Goal: Navigation & Orientation: Understand site structure

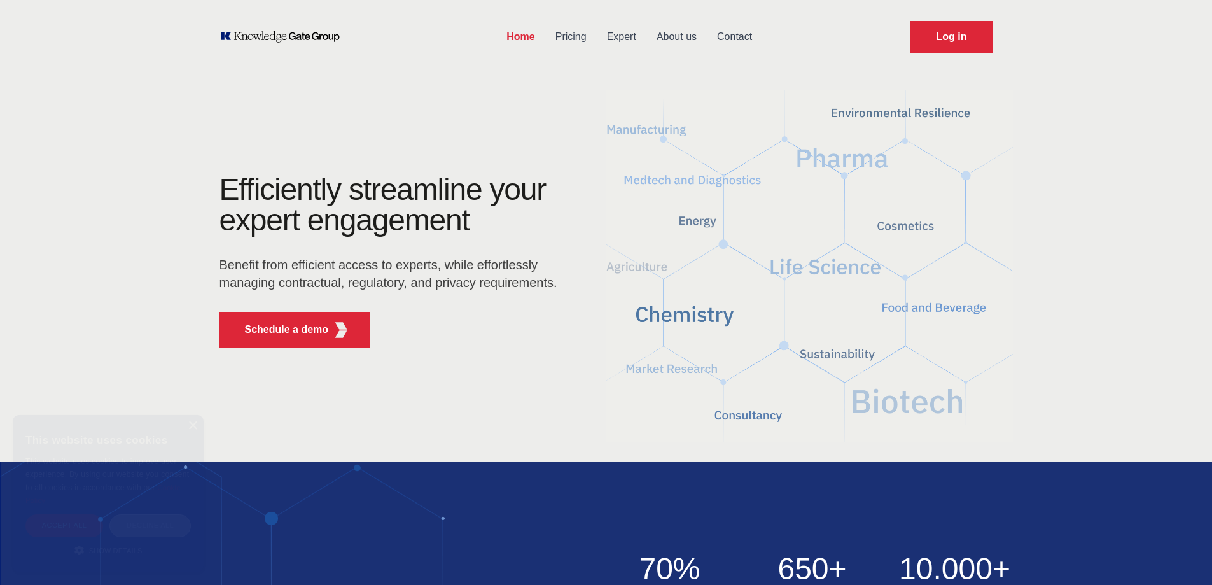
click at [550, 34] on link "Pricing" at bounding box center [571, 36] width 52 height 33
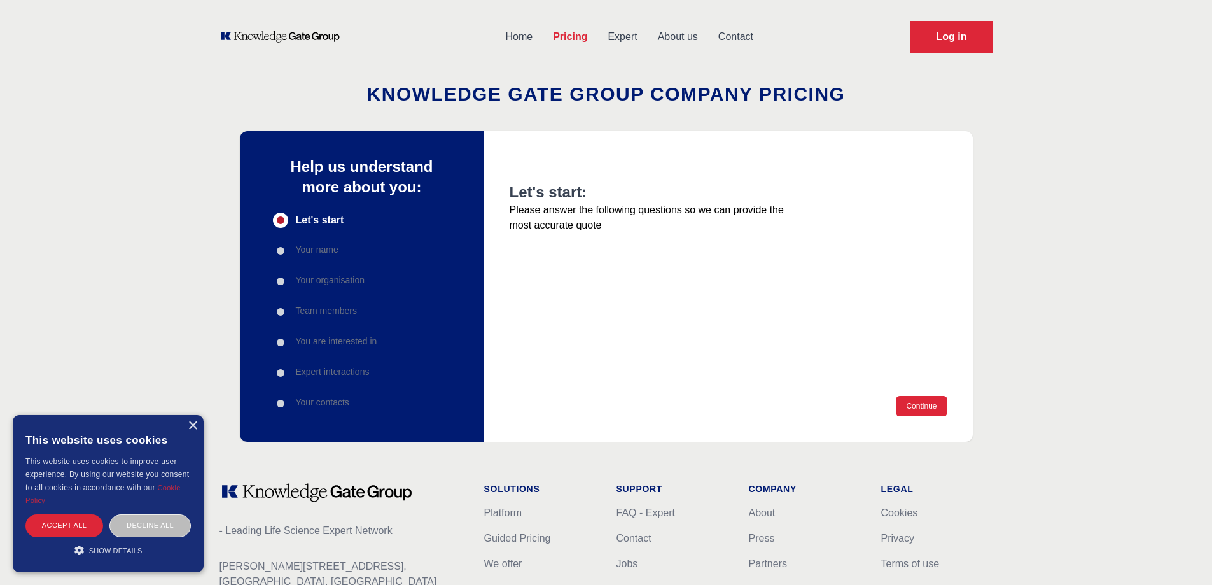
click at [613, 43] on link "Expert" at bounding box center [622, 36] width 50 height 33
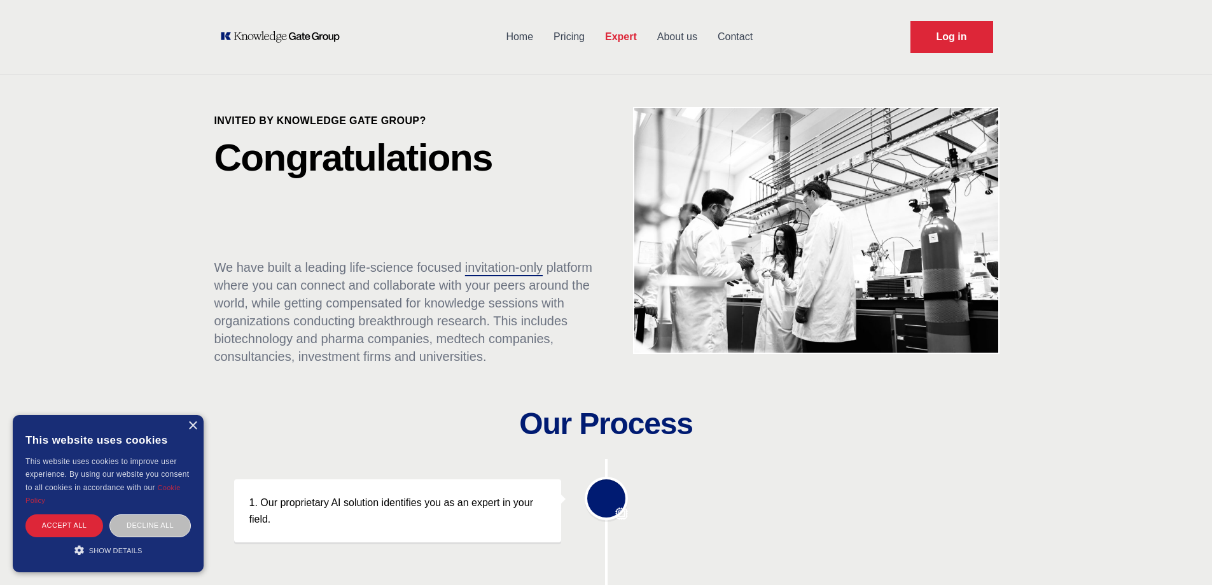
click at [663, 33] on link "About us" at bounding box center [677, 36] width 60 height 33
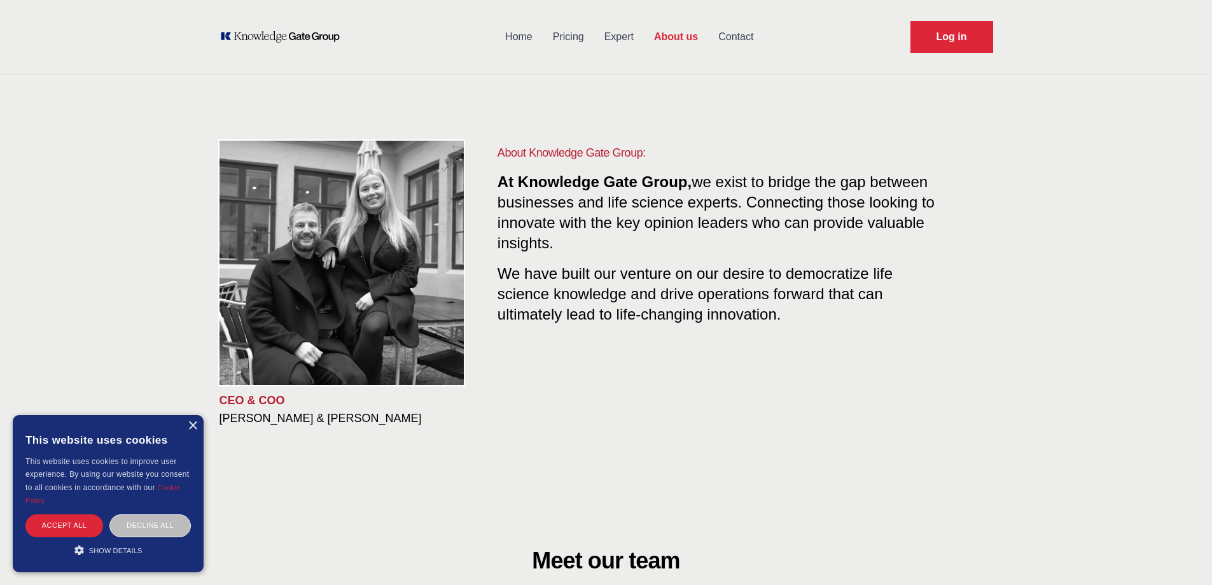
click at [623, 34] on link "Expert" at bounding box center [619, 36] width 50 height 33
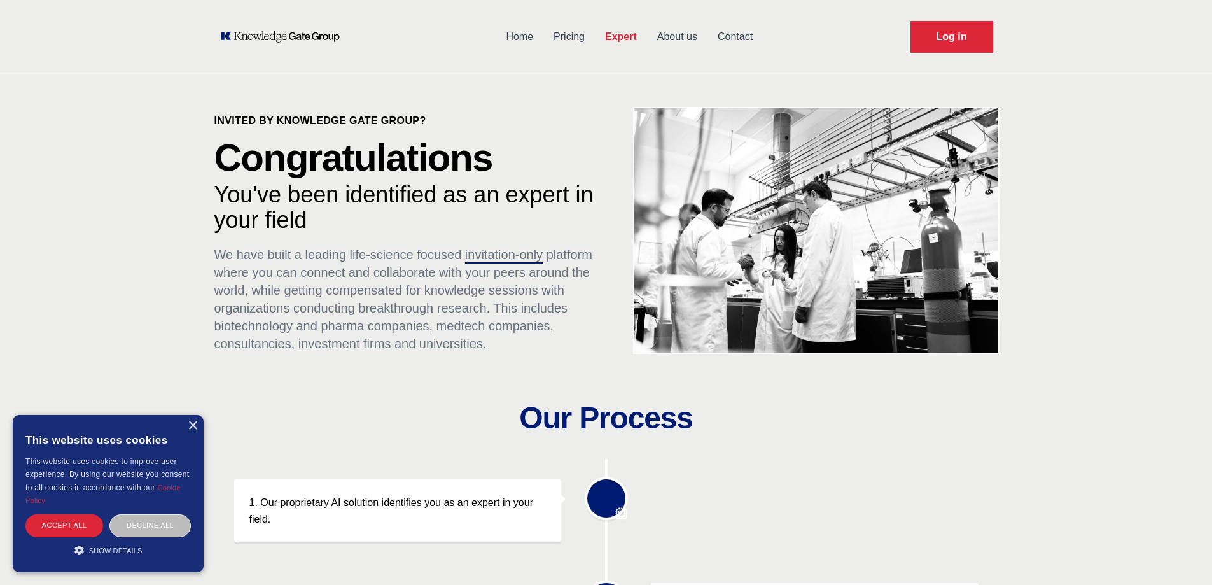
click at [704, 31] on link "About us" at bounding box center [677, 36] width 60 height 33
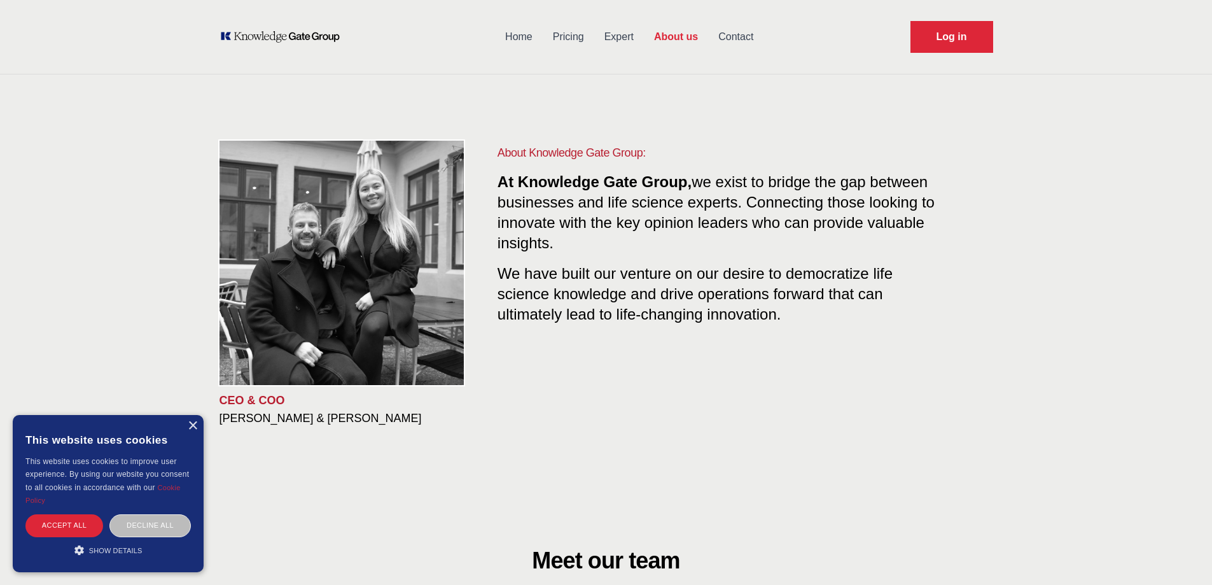
click at [523, 31] on link "Home" at bounding box center [519, 36] width 48 height 33
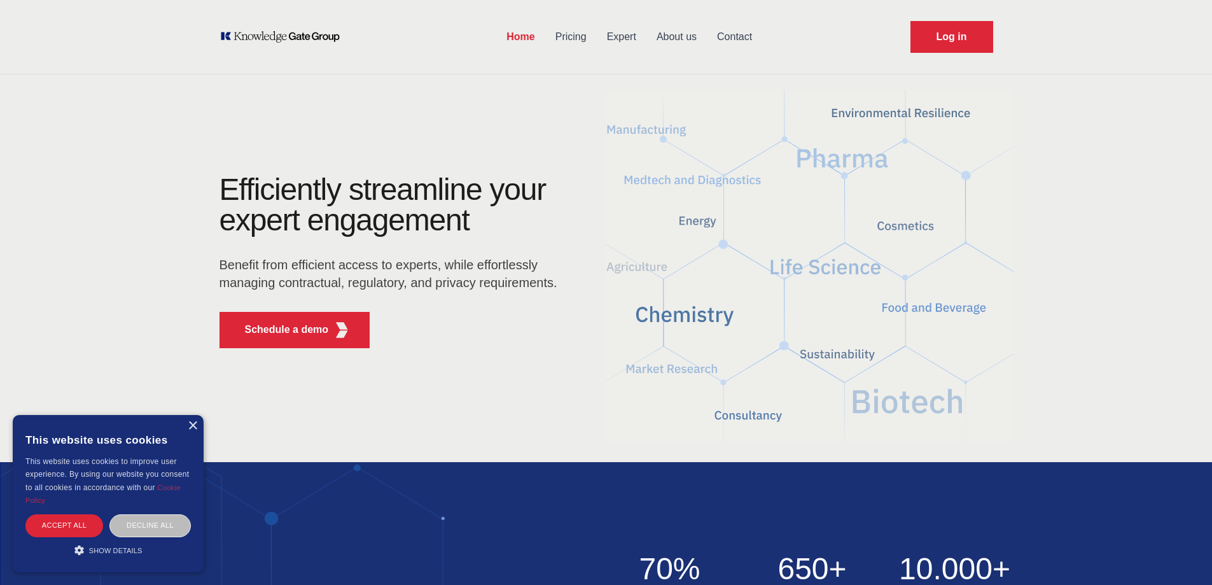
click at [684, 29] on link "About us" at bounding box center [676, 36] width 60 height 33
